Goal: Task Accomplishment & Management: Manage account settings

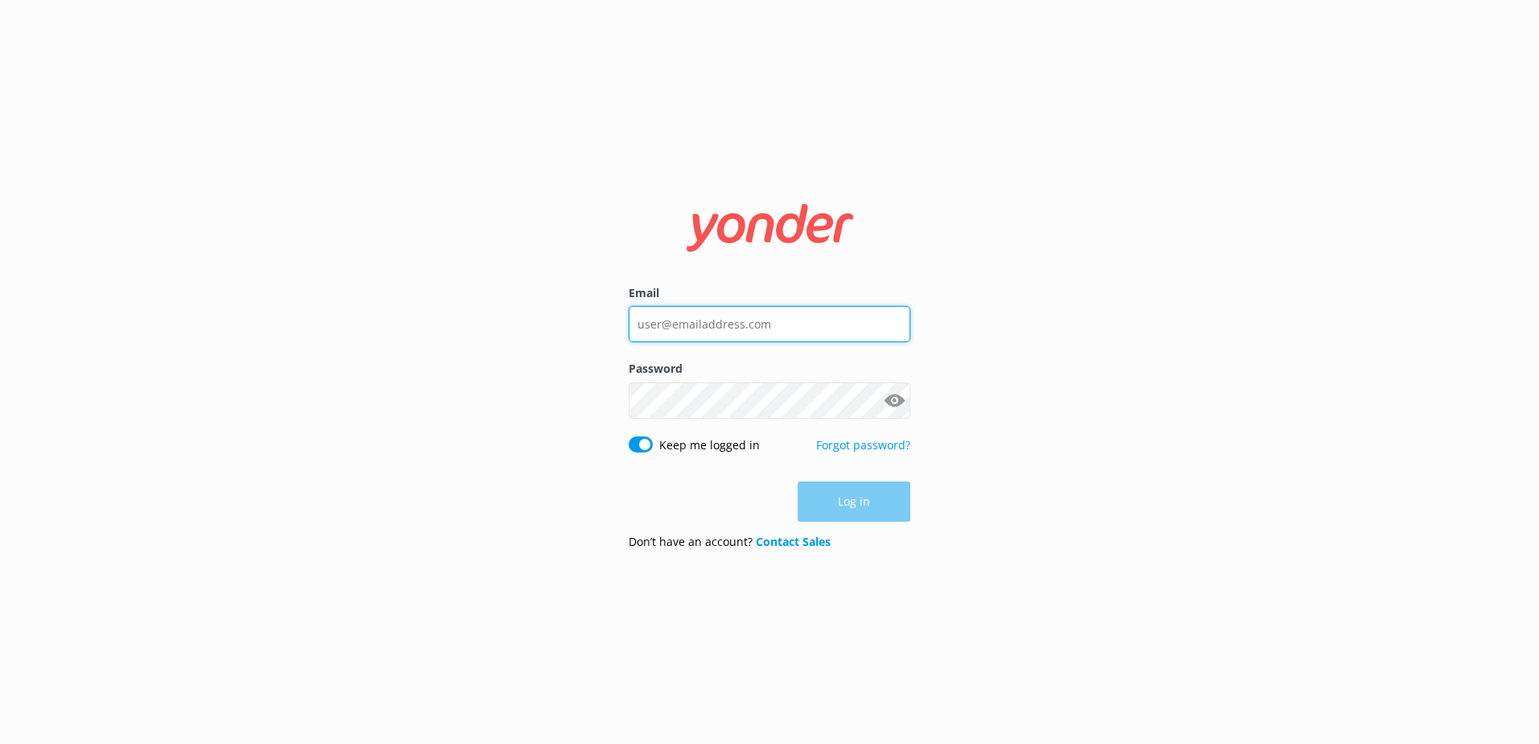
click at [731, 317] on input "Email" at bounding box center [770, 324] width 282 height 36
type input "[EMAIL_ADDRESS][DOMAIN_NAME]"
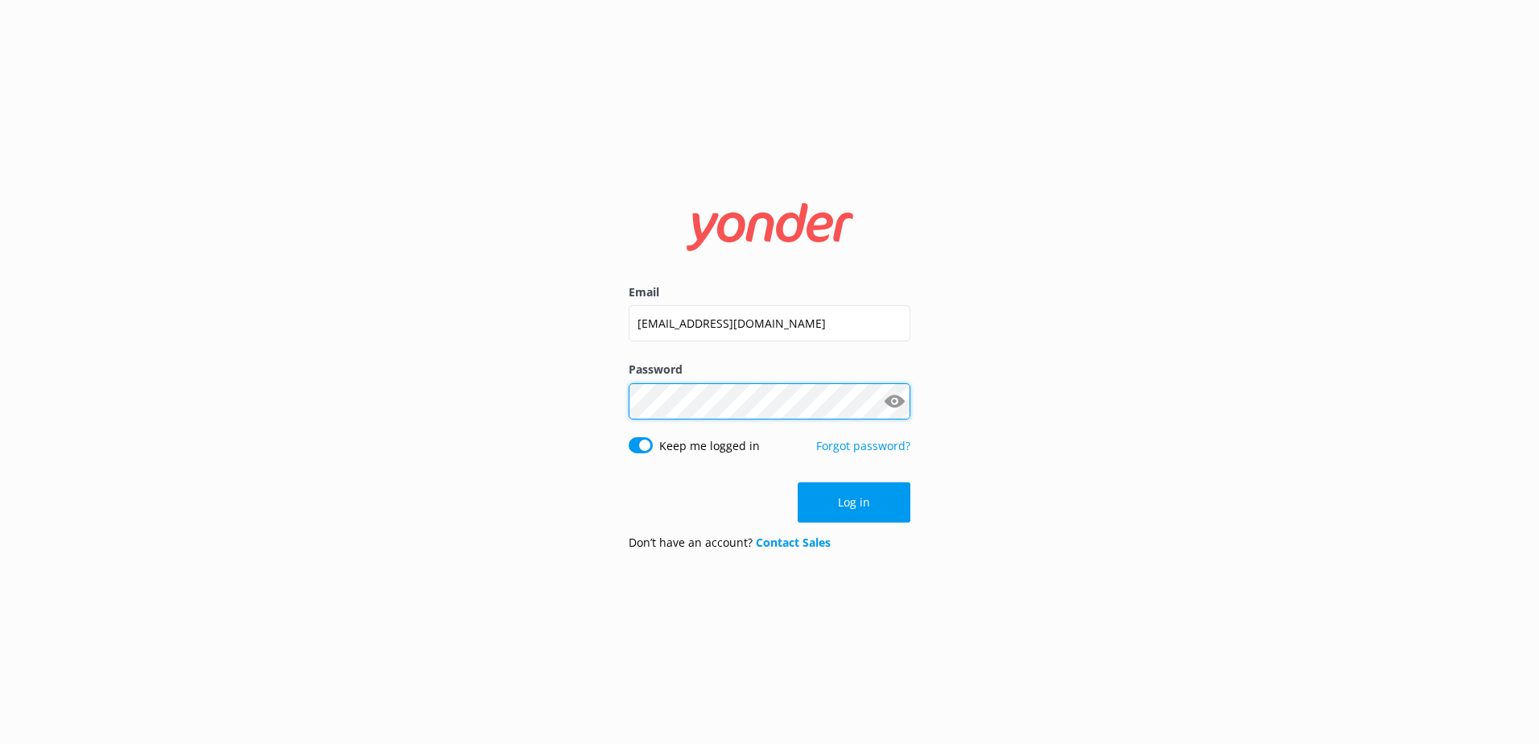
click button "Log in" at bounding box center [854, 502] width 113 height 40
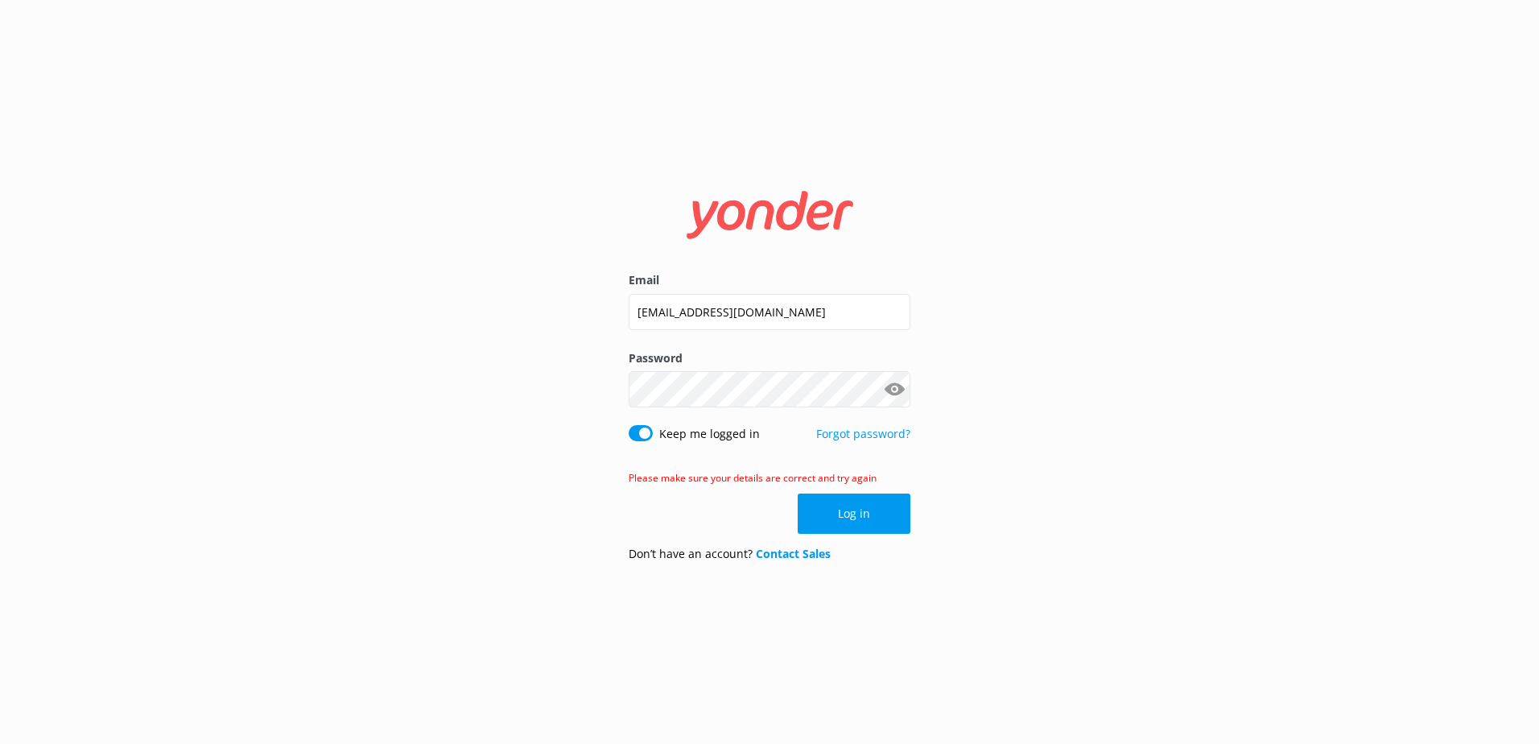
click at [903, 387] on button "Show password" at bounding box center [894, 390] width 32 height 32
click button "Log in" at bounding box center [854, 514] width 113 height 40
drag, startPoint x: 681, startPoint y: 316, endPoint x: 565, endPoint y: 319, distance: 116.0
click at [565, 319] on div "Email [EMAIL_ADDRESS][DOMAIN_NAME] Password Glacierhelicopters Show password Ke…" at bounding box center [769, 372] width 1539 height 744
type input "[EMAIL_ADDRESS][DOMAIN_NAME]"
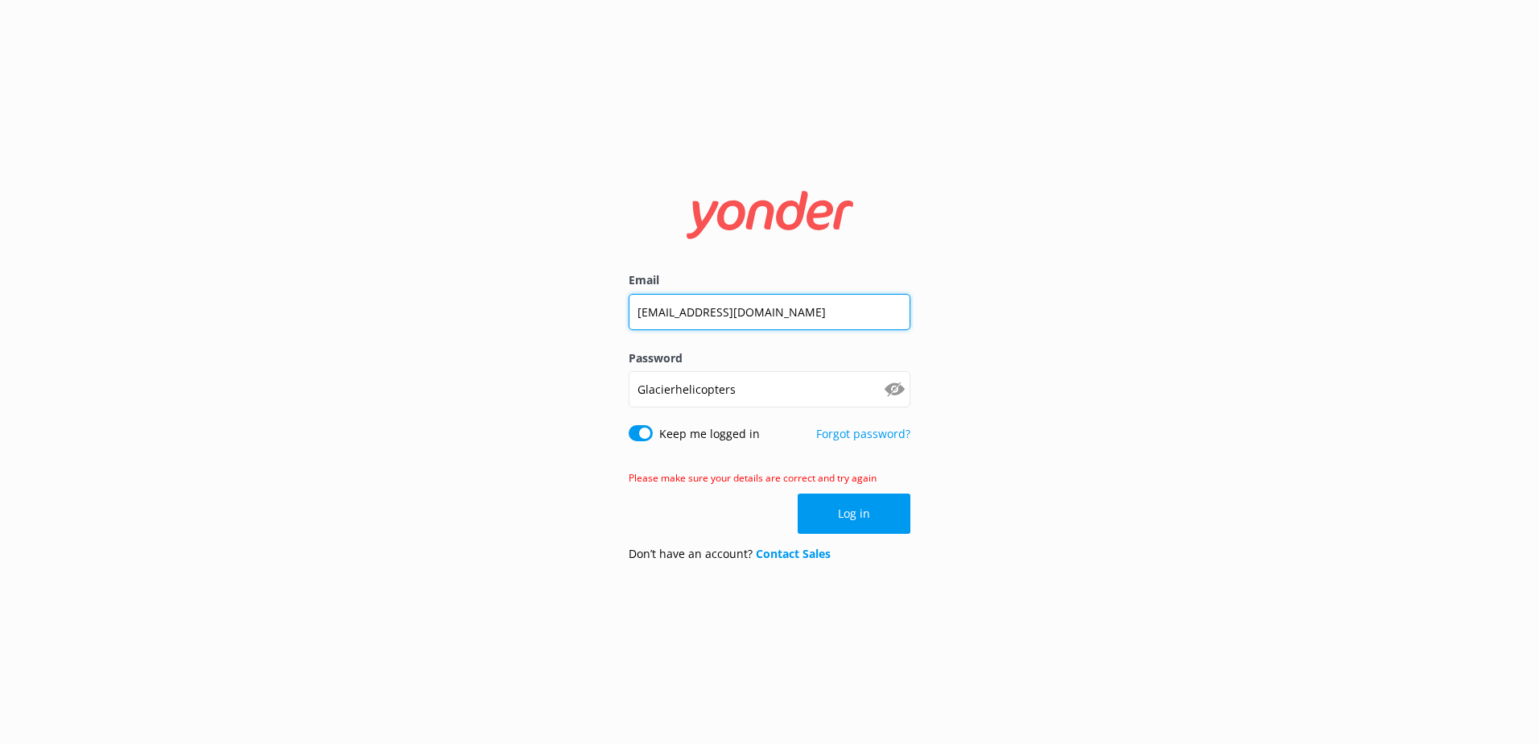
click button "Log in" at bounding box center [854, 514] width 113 height 40
